Goal: Information Seeking & Learning: Learn about a topic

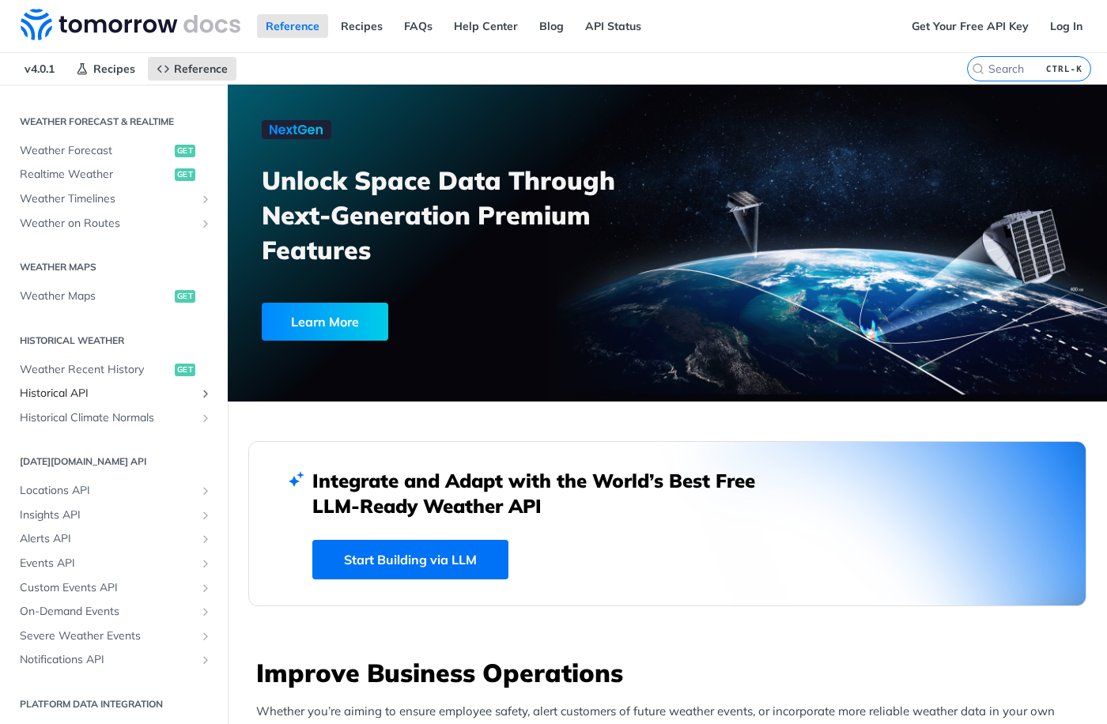
scroll to position [326, 0]
click at [186, 486] on link "Locations API" at bounding box center [114, 489] width 204 height 24
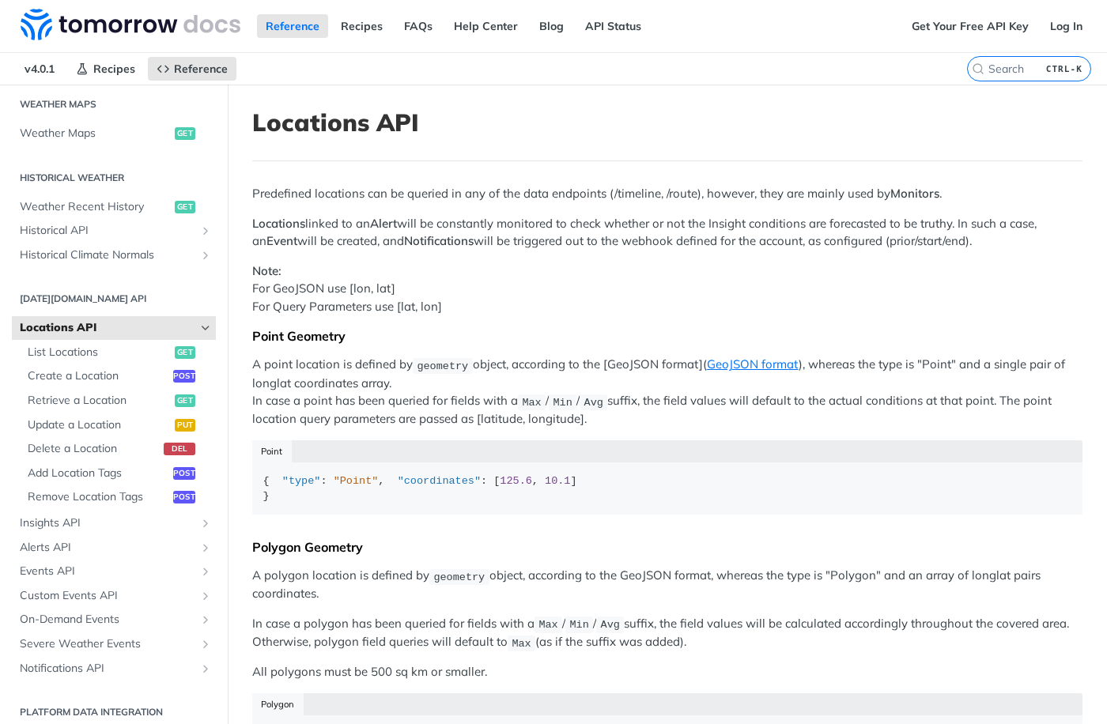
scroll to position [497, 0]
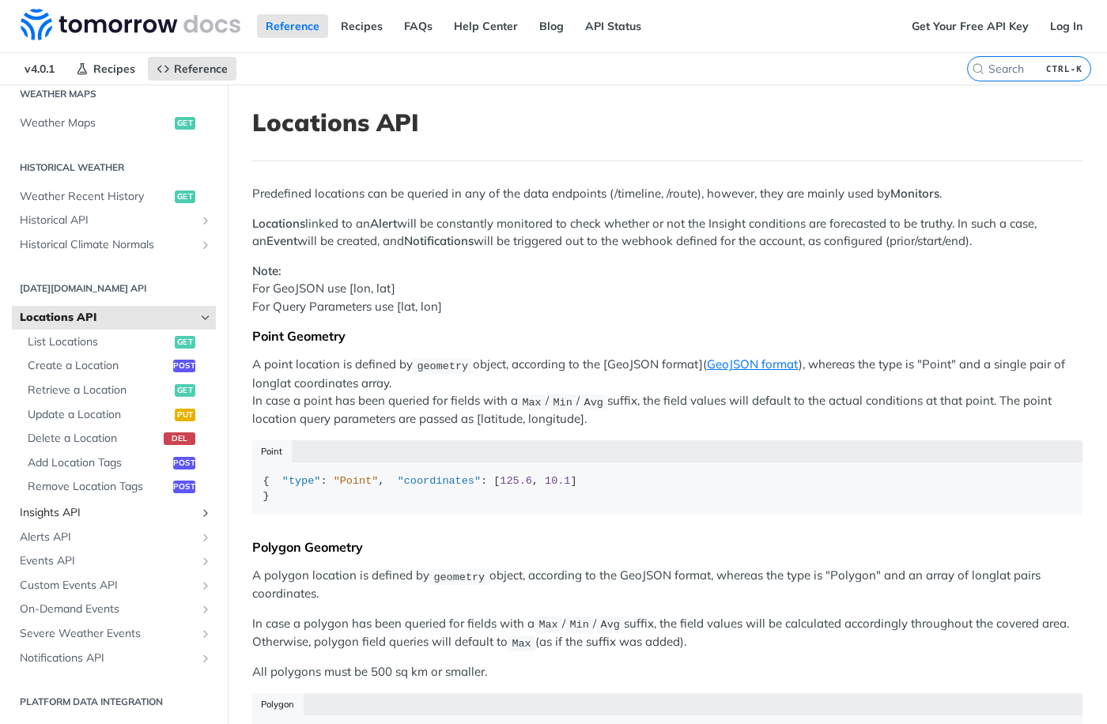
click at [172, 519] on span "Insights API" at bounding box center [107, 513] width 175 height 16
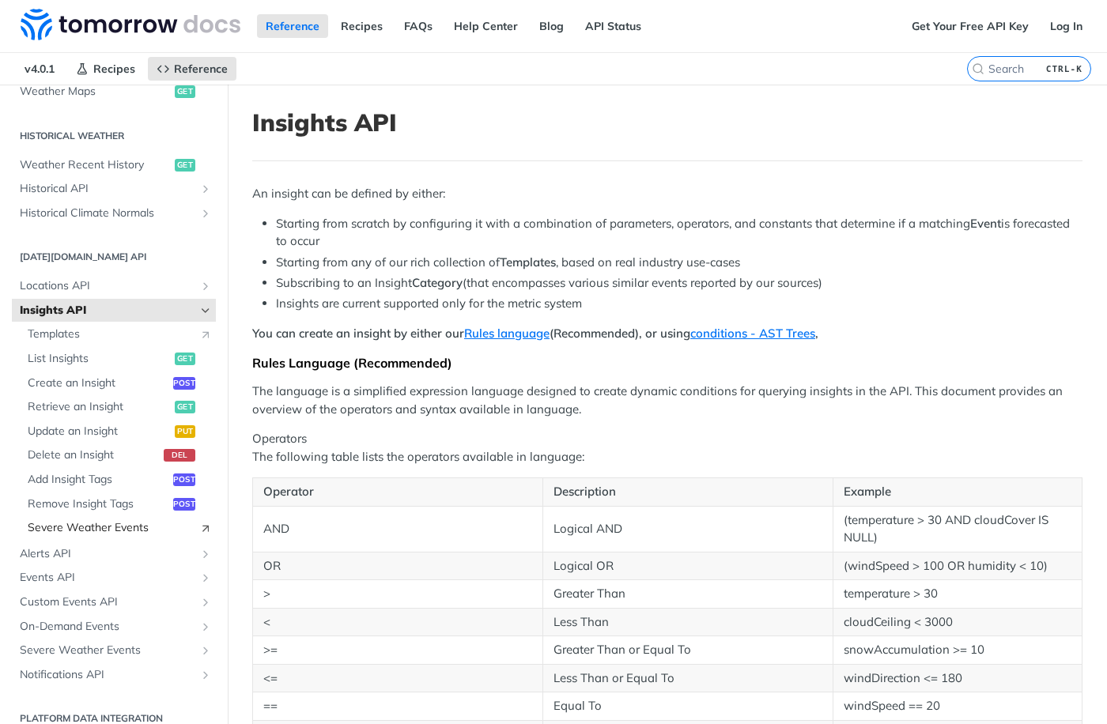
scroll to position [545, 0]
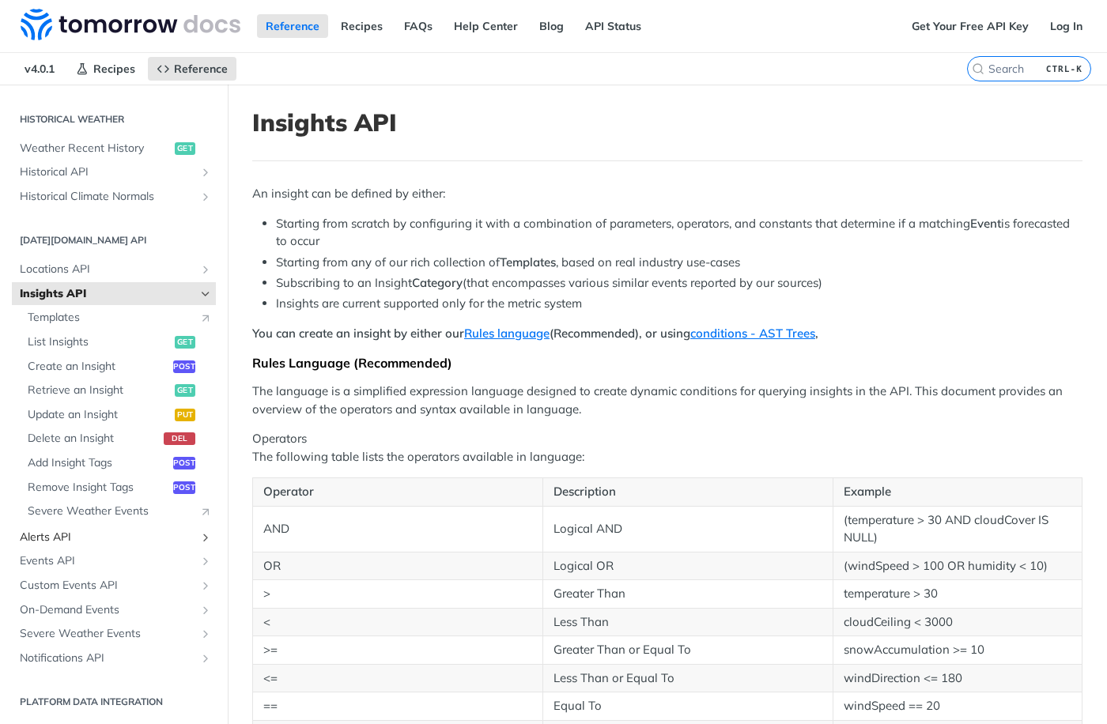
click at [90, 532] on span "Alerts API" at bounding box center [107, 538] width 175 height 16
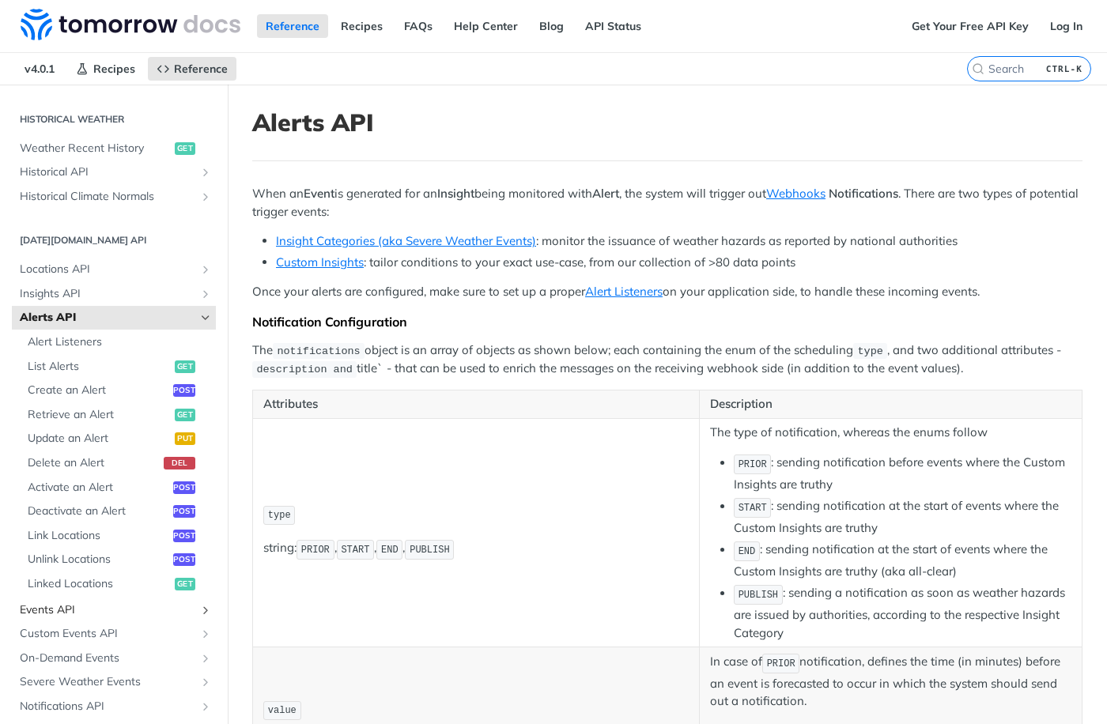
click at [78, 606] on span "Events API" at bounding box center [107, 610] width 175 height 16
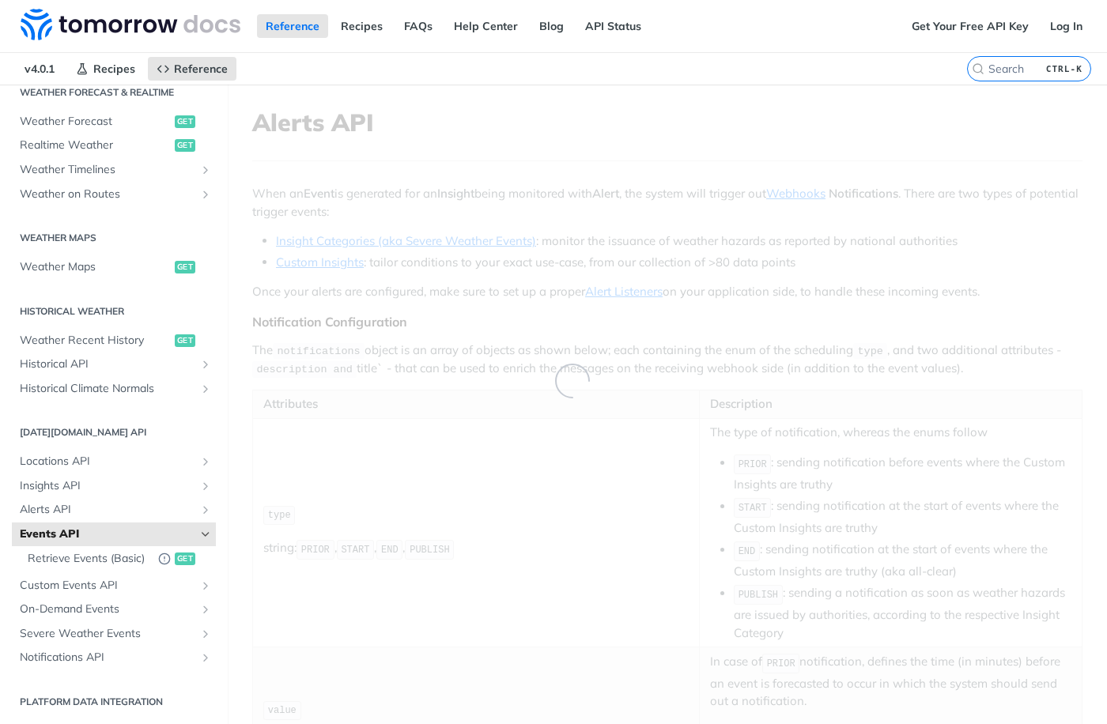
scroll to position [368, 0]
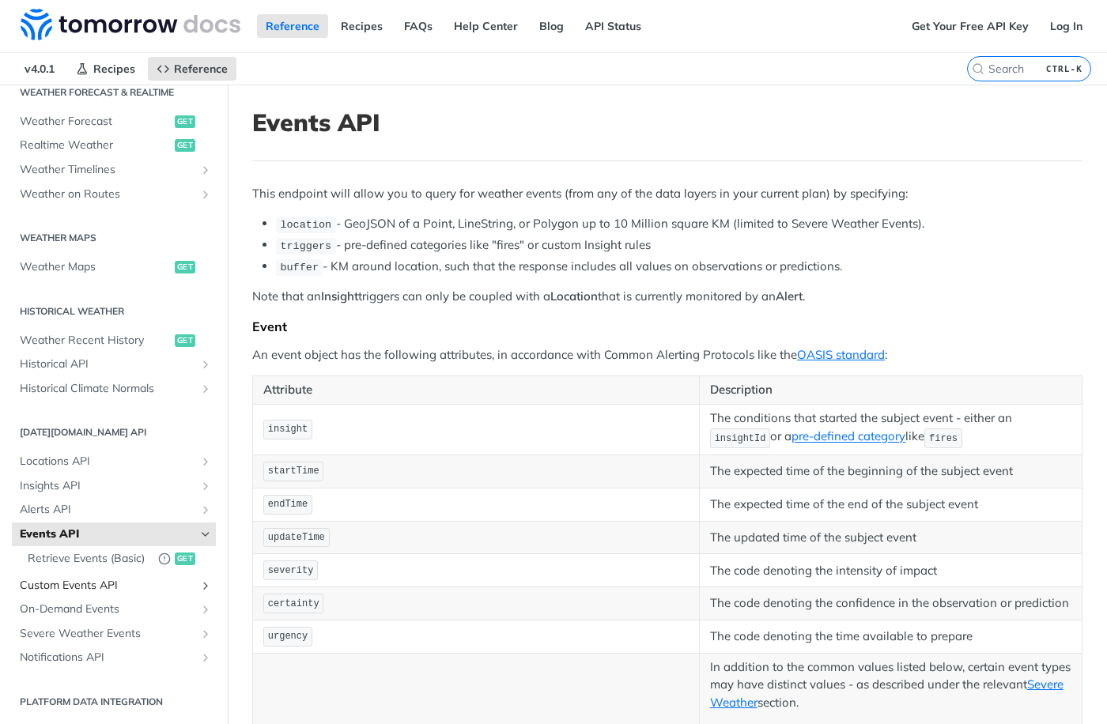
click at [91, 581] on span "Custom Events API" at bounding box center [107, 586] width 175 height 16
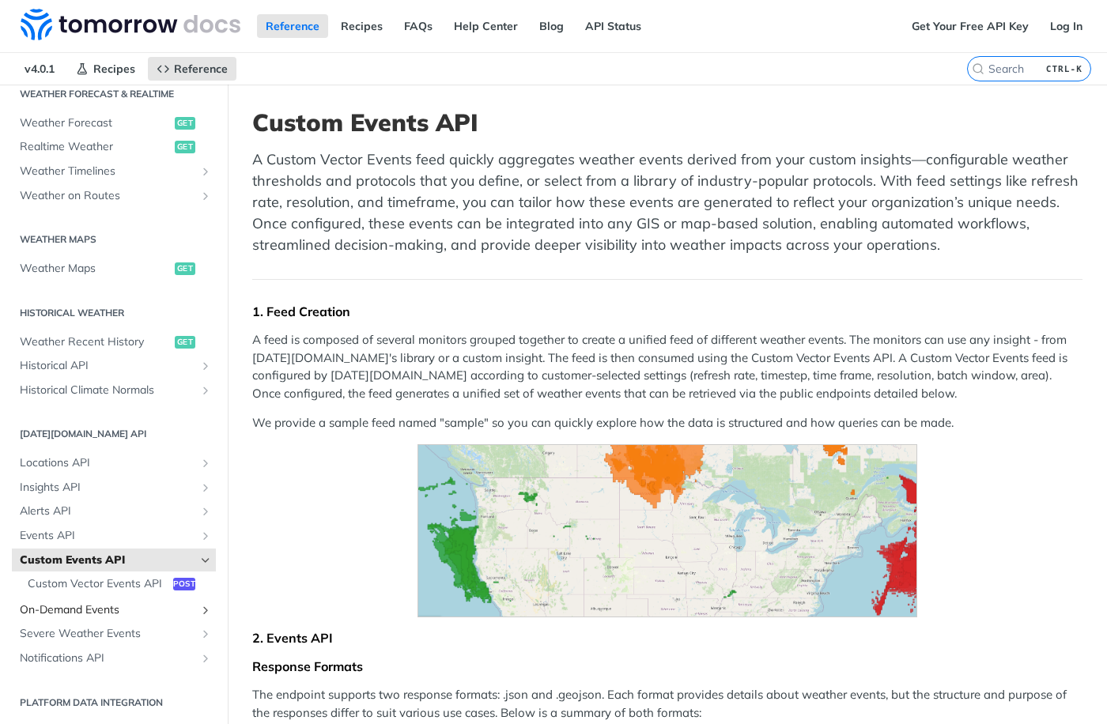
click at [89, 610] on span "On-Demand Events" at bounding box center [107, 610] width 175 height 16
